Goal: Check status: Check status

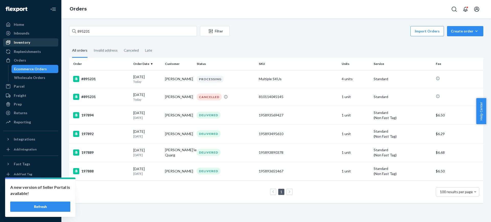
click at [29, 43] on div "Inventory" at bounding box center [22, 42] width 16 height 5
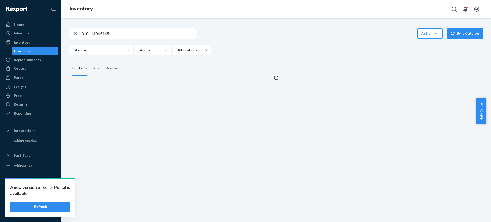
click at [122, 38] on input "810114045145" at bounding box center [139, 33] width 115 height 10
click at [121, 37] on input "810114045145" at bounding box center [139, 33] width 115 height 10
type input "810114043363"
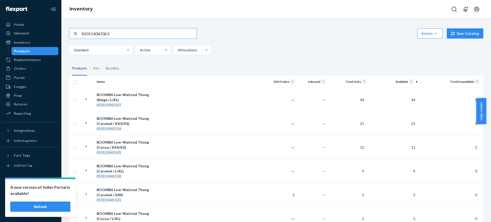
click at [151, 35] on input "810114043363" at bounding box center [139, 33] width 115 height 10
drag, startPoint x: 20, startPoint y: 69, endPoint x: 47, endPoint y: 3, distance: 71.4
click at [20, 69] on div "Orders" at bounding box center [20, 68] width 12 height 5
